Goal: Transaction & Acquisition: Subscribe to service/newsletter

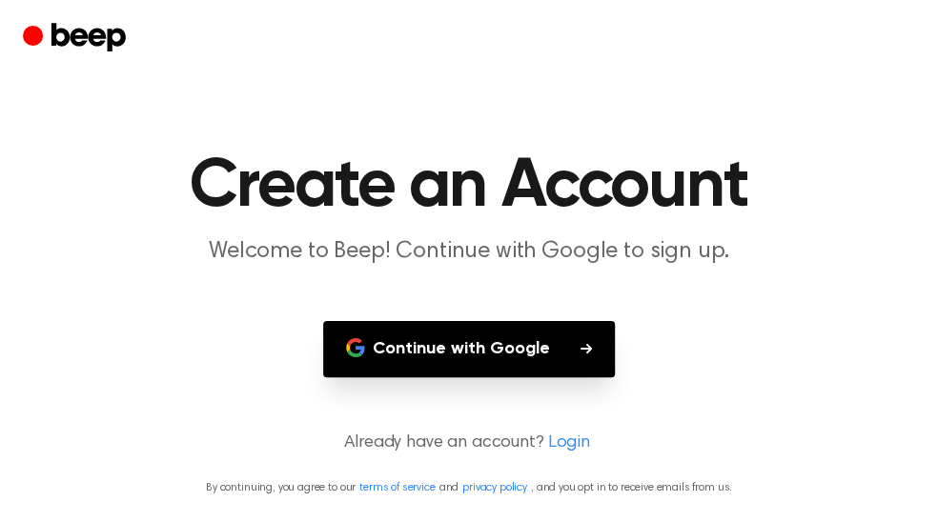
click at [532, 379] on main "Create an Account Welcome to Beep! Continue with Google to sign up. Continue wi…" at bounding box center [469, 261] width 938 height 522
click at [545, 341] on button "Continue with Google" at bounding box center [469, 349] width 292 height 56
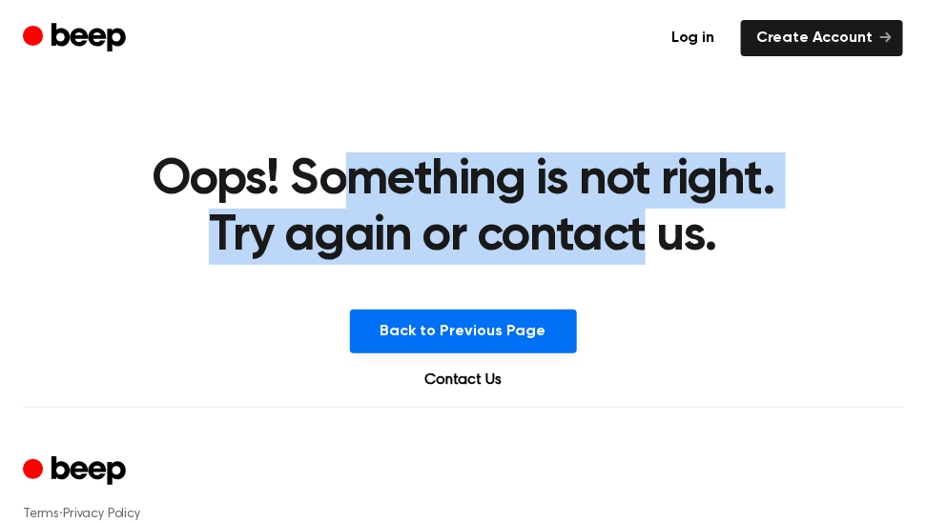
drag, startPoint x: 363, startPoint y: 168, endPoint x: 639, endPoint y: 262, distance: 291.2
click at [639, 262] on h1 "Oops! Something is not right. Try again or contact us." at bounding box center [463, 209] width 641 height 112
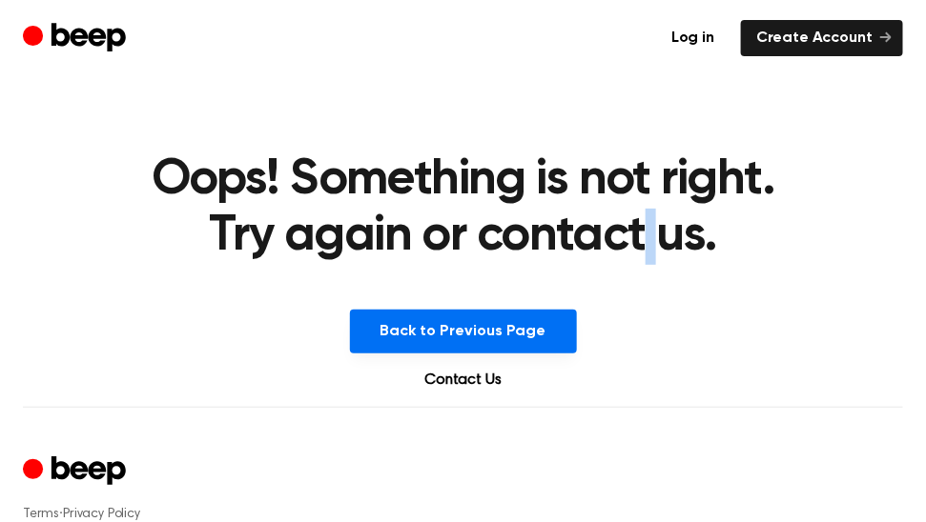
click at [639, 262] on h1 "Oops! Something is not right. Try again or contact us." at bounding box center [463, 209] width 641 height 112
